Goal: Task Accomplishment & Management: Manage account settings

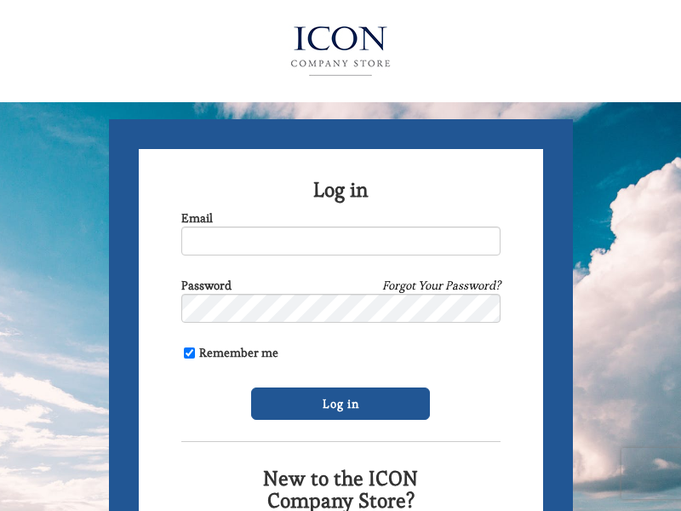
click at [341, 47] on img at bounding box center [341, 51] width 186 height 68
